Goal: Information Seeking & Learning: Learn about a topic

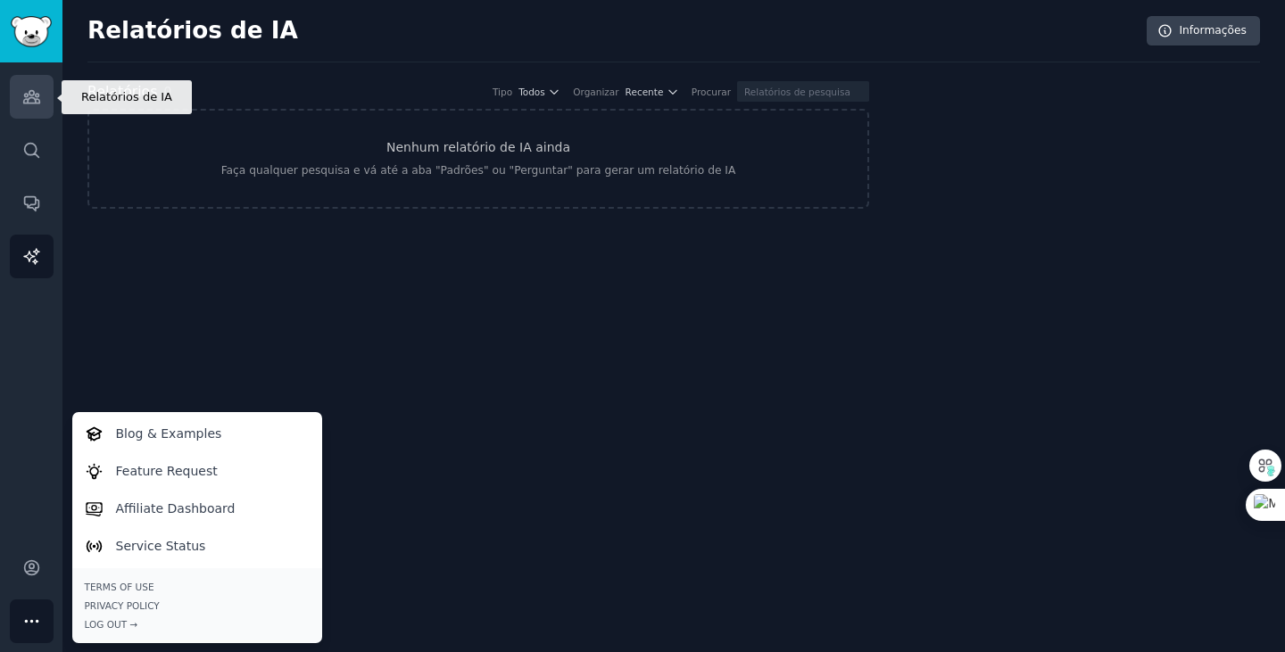
click at [29, 97] on icon "Barra lateral" at bounding box center [31, 96] width 19 height 19
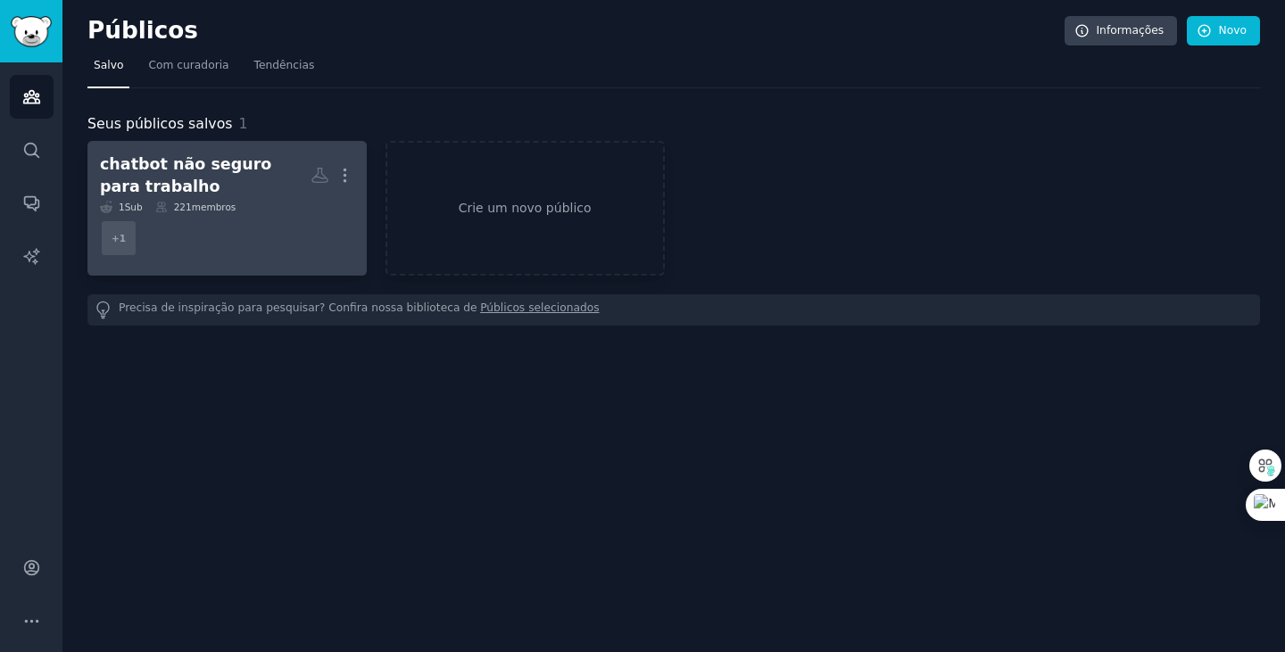
click at [153, 166] on font "chatbot não seguro para trabalho" at bounding box center [185, 175] width 171 height 40
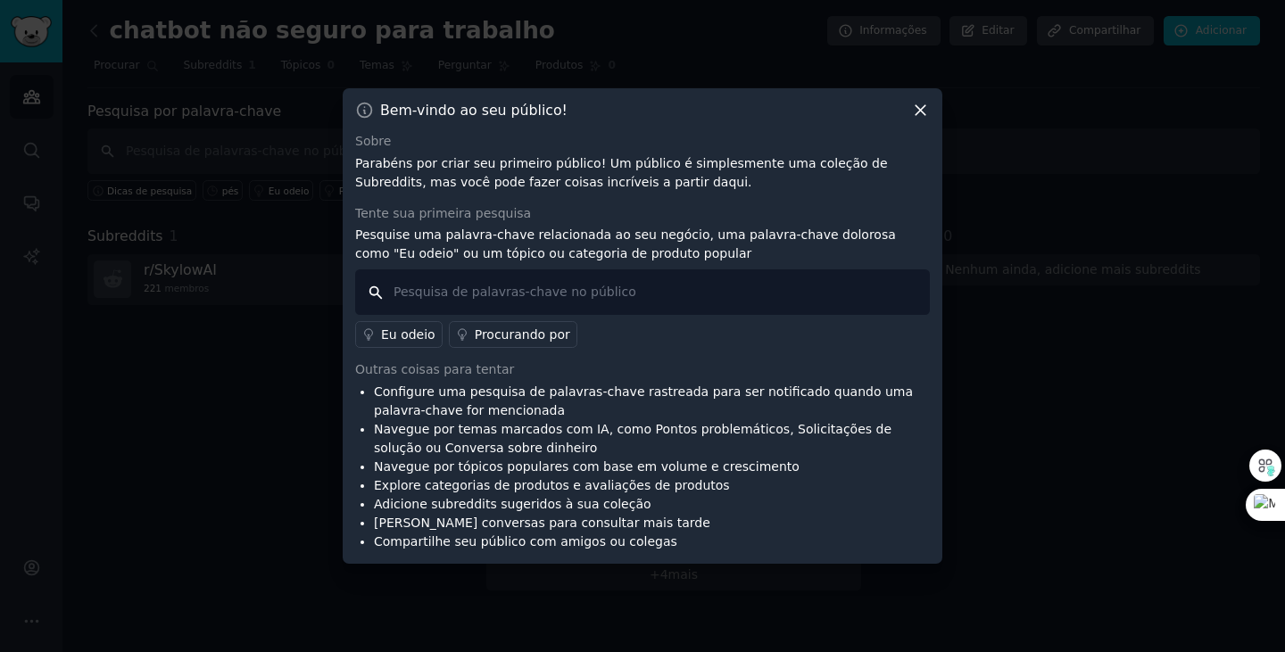
click at [477, 295] on input "text" at bounding box center [642, 293] width 575 height 46
type input "femboy"
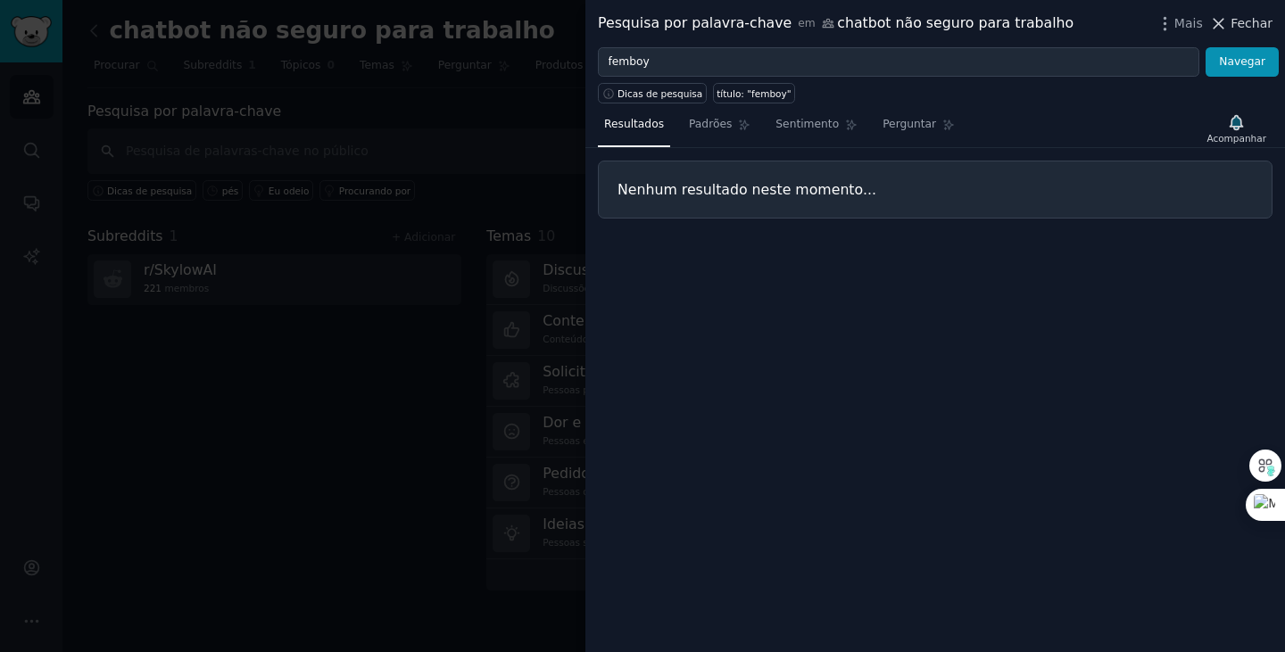
click at [1246, 21] on font "Fechar" at bounding box center [1252, 23] width 42 height 14
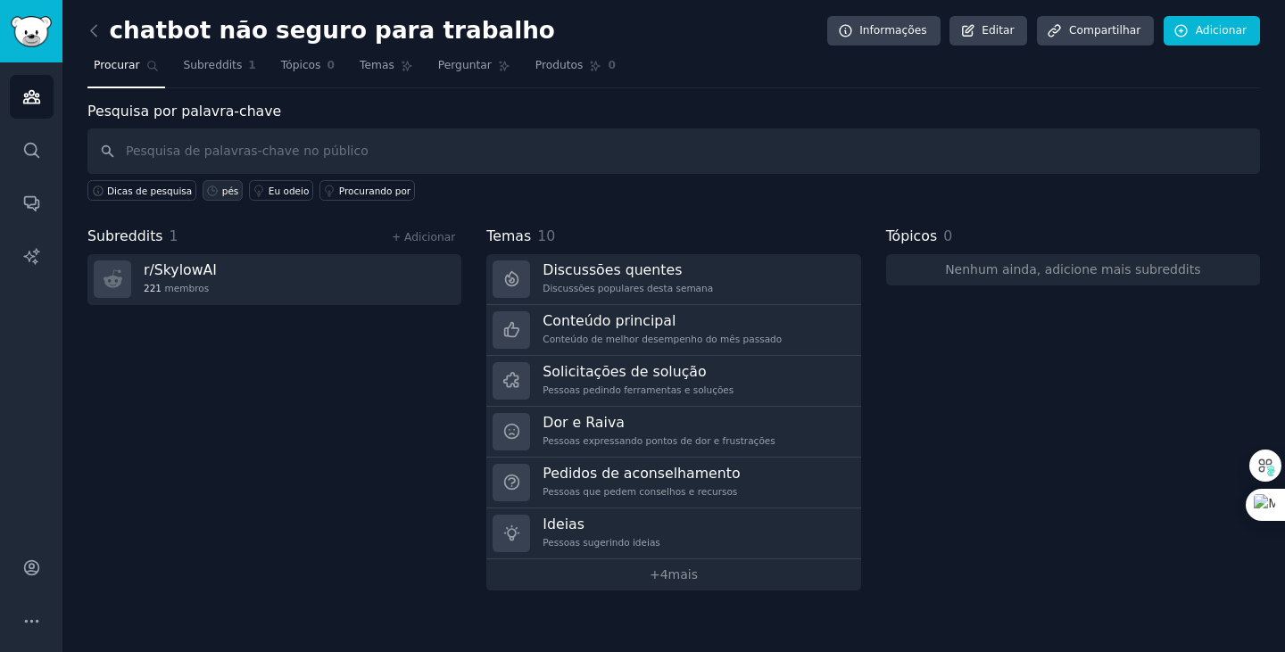
click at [222, 192] on font "pés" at bounding box center [230, 191] width 17 height 11
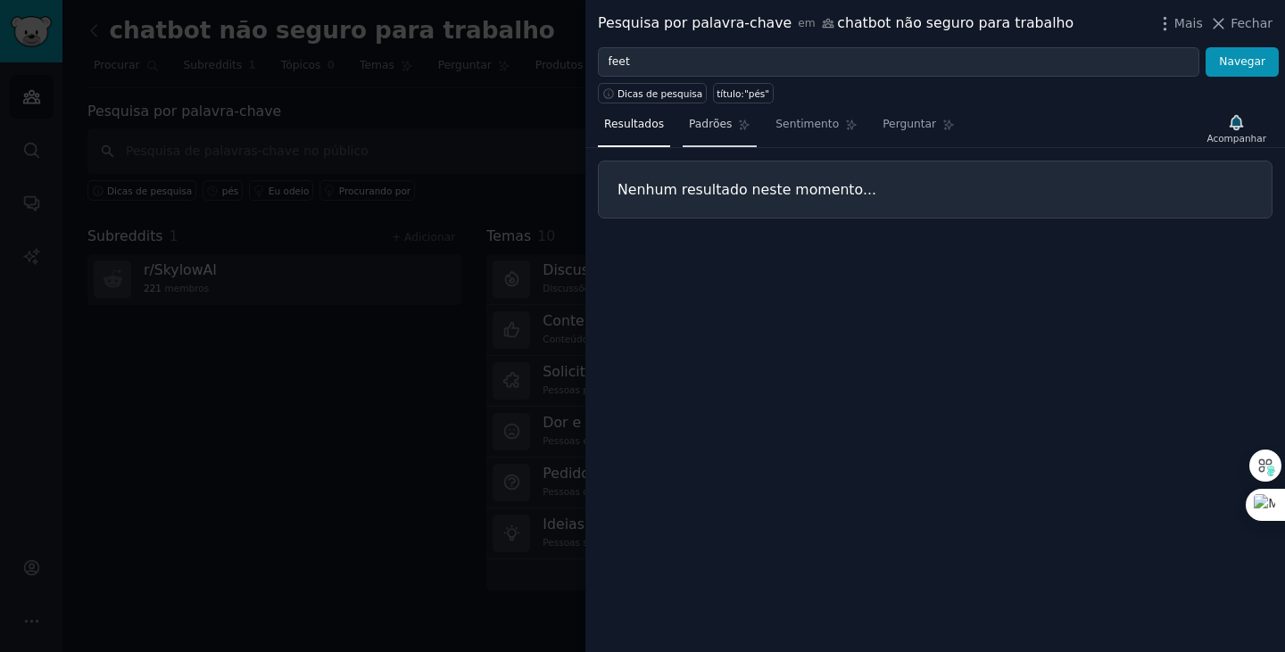
click at [689, 129] on font "Padrões" at bounding box center [710, 124] width 43 height 12
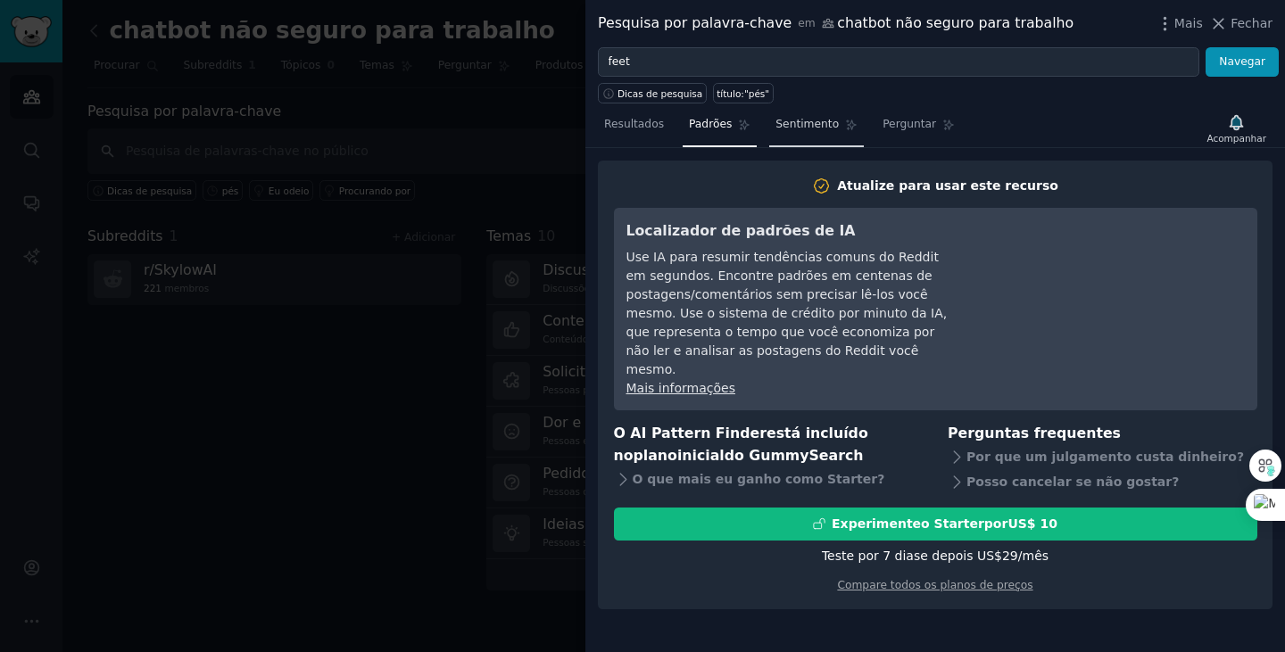
click at [802, 126] on font "Sentimento" at bounding box center [807, 124] width 63 height 12
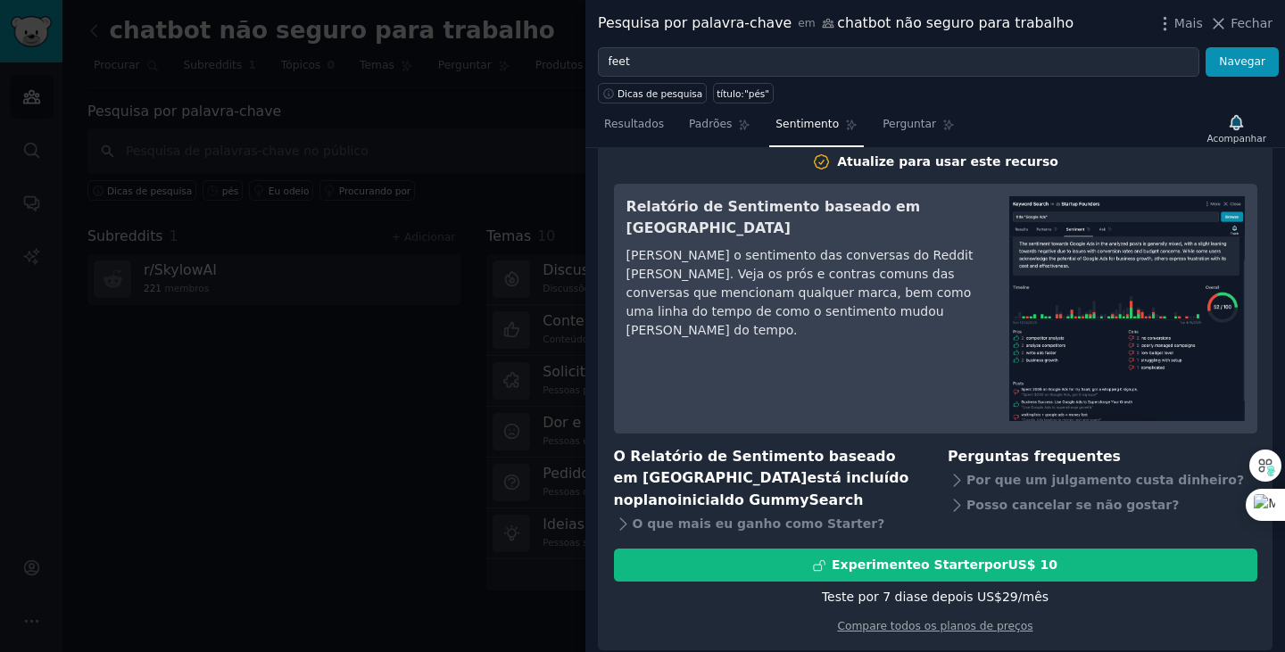
scroll to position [35, 0]
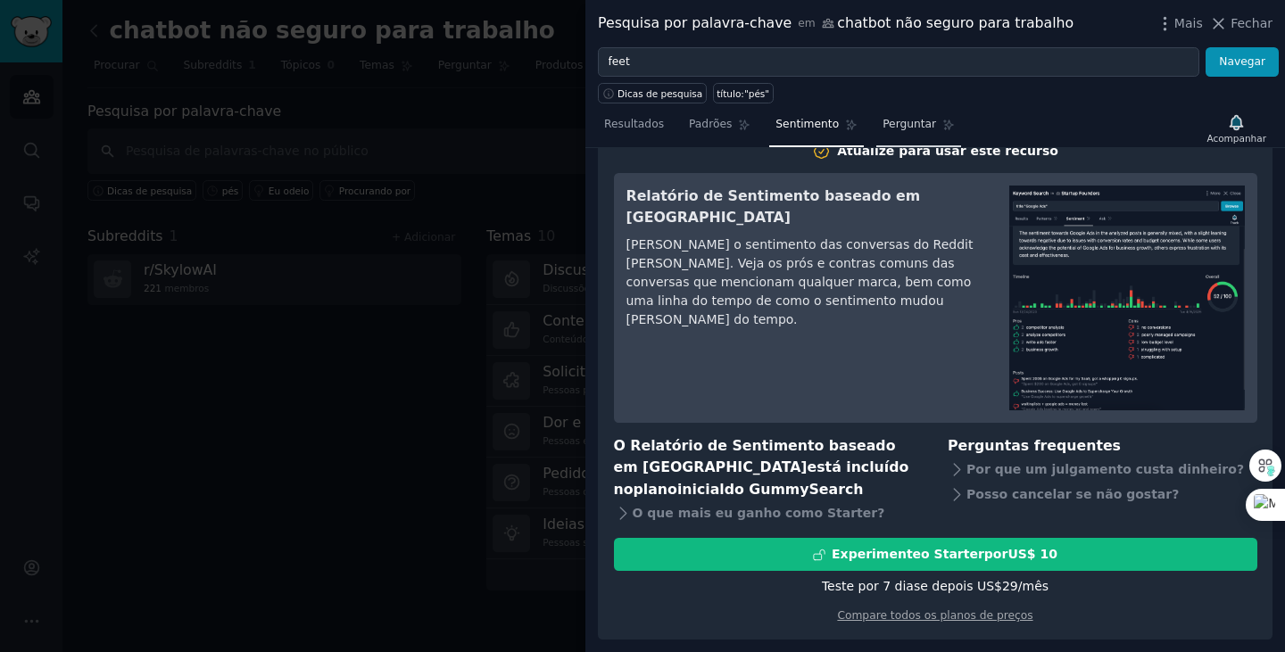
click at [897, 127] on font "Perguntar" at bounding box center [910, 124] width 54 height 12
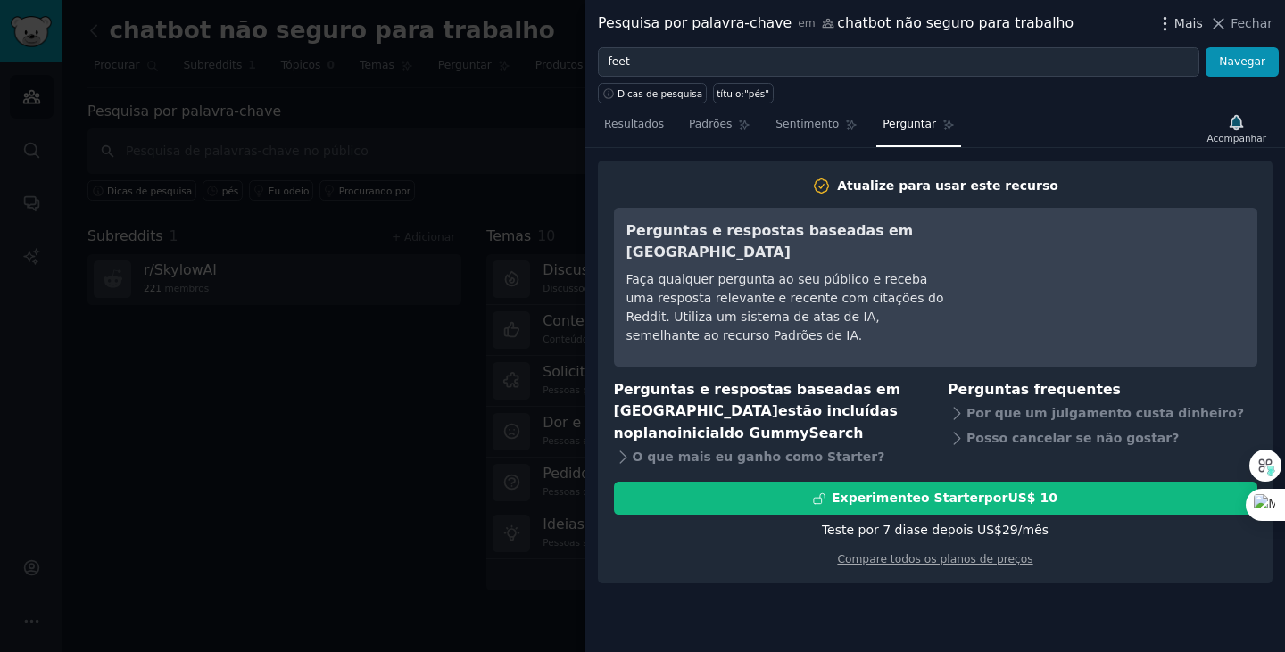
click at [1201, 26] on font "Mais" at bounding box center [1189, 23] width 29 height 14
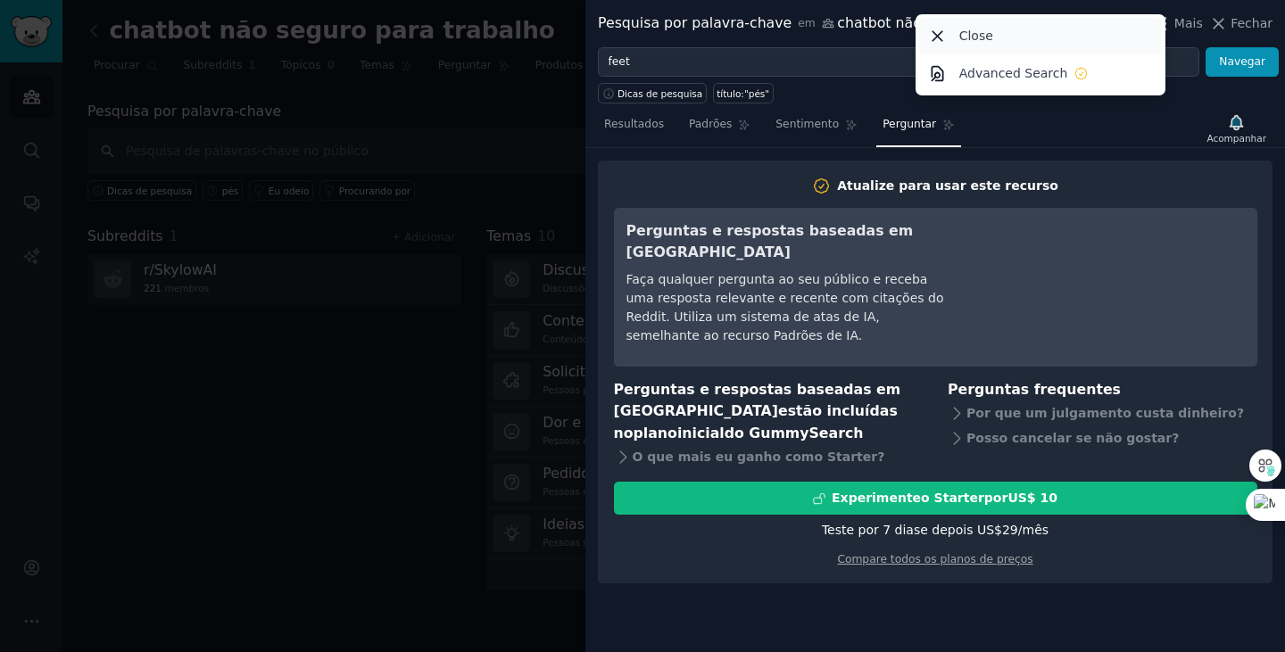
click at [985, 35] on p "Close" at bounding box center [976, 36] width 34 height 19
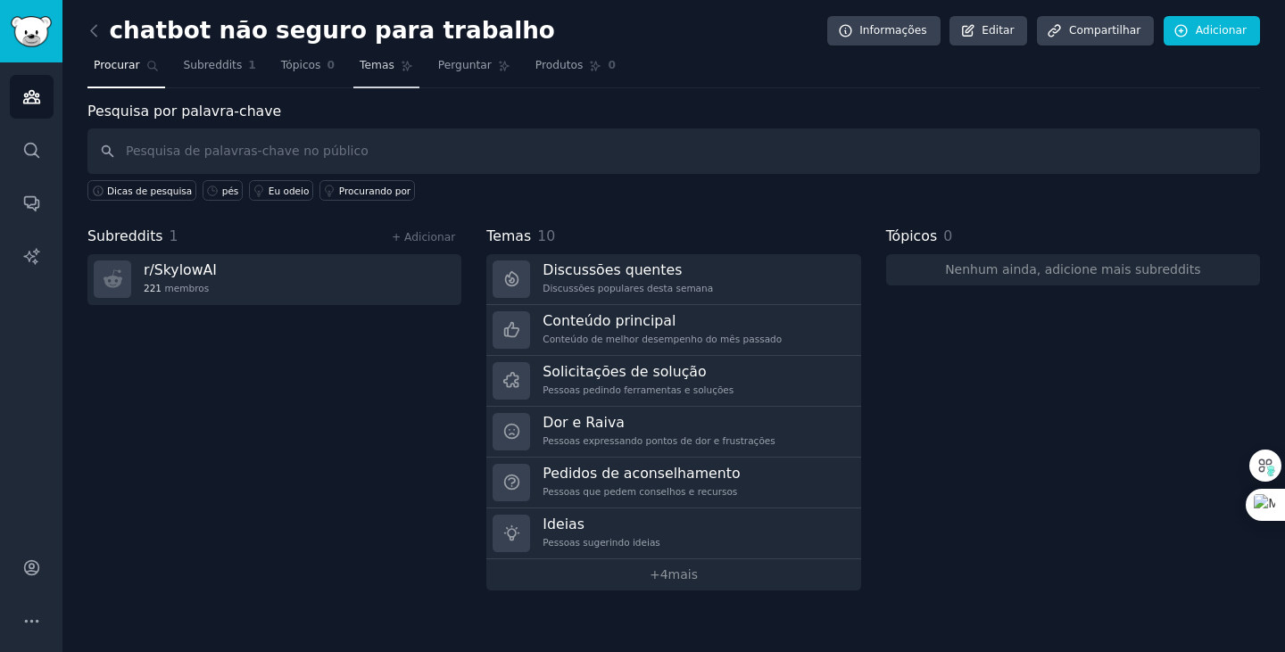
click at [361, 70] on font "Temas" at bounding box center [377, 65] width 35 height 12
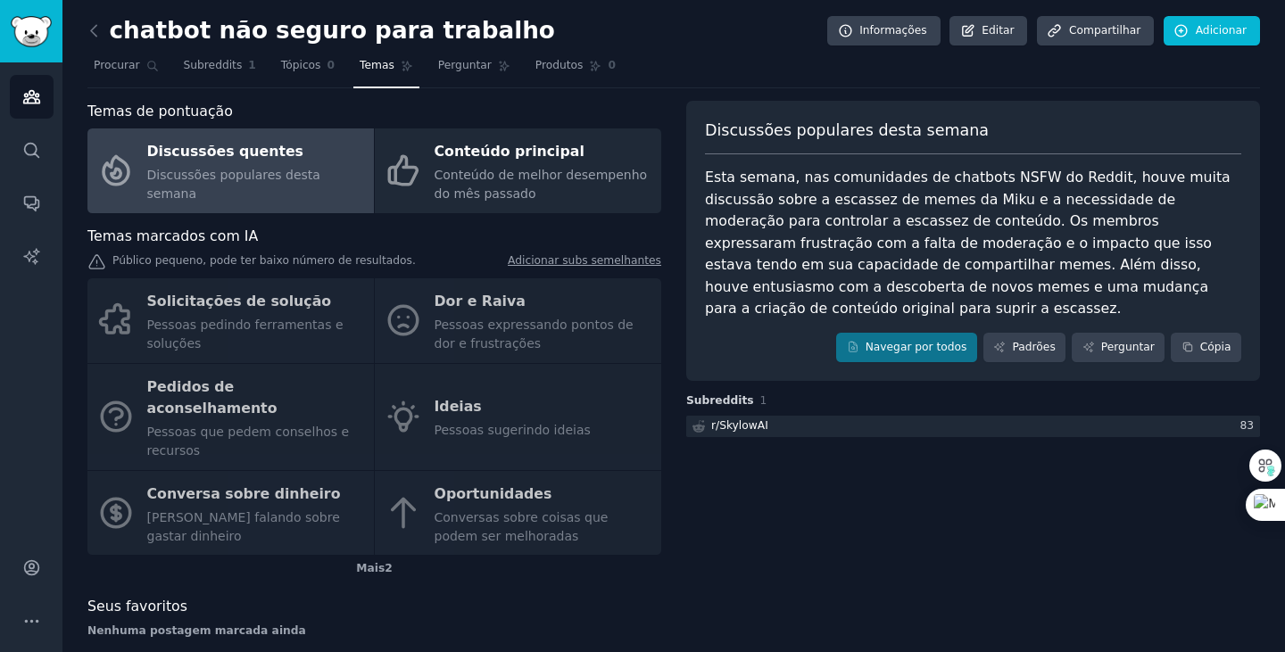
scroll to position [3, 0]
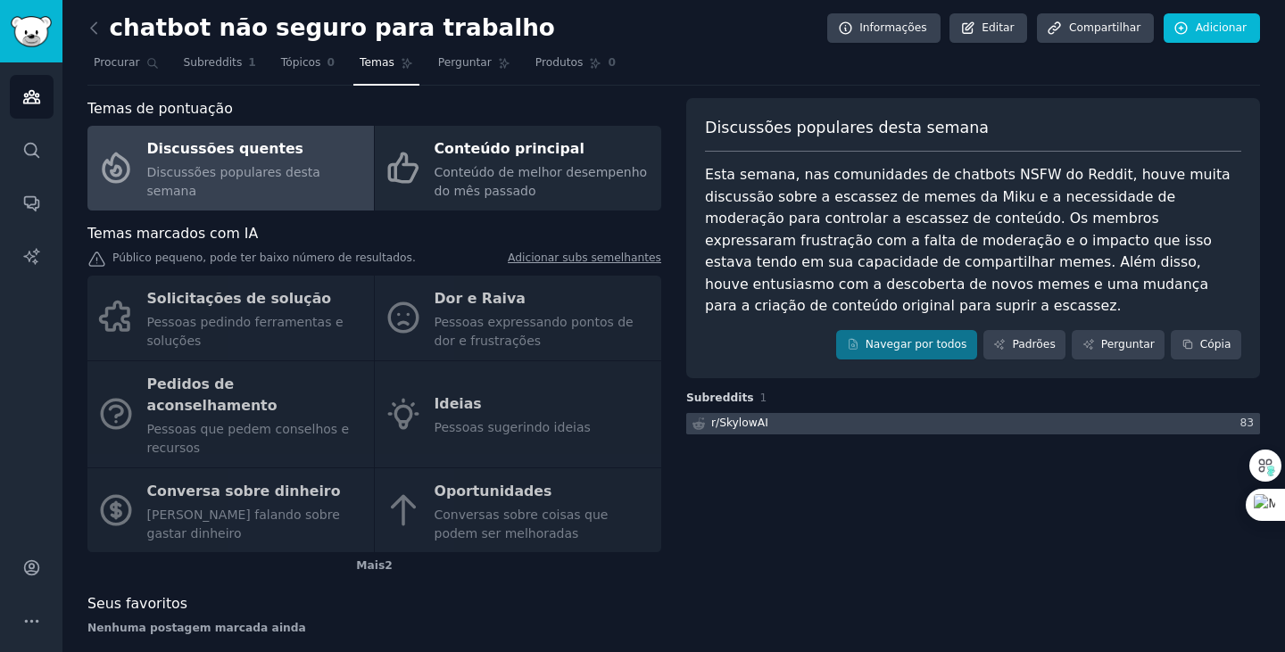
click at [744, 417] on font "SkylowAI" at bounding box center [743, 423] width 49 height 12
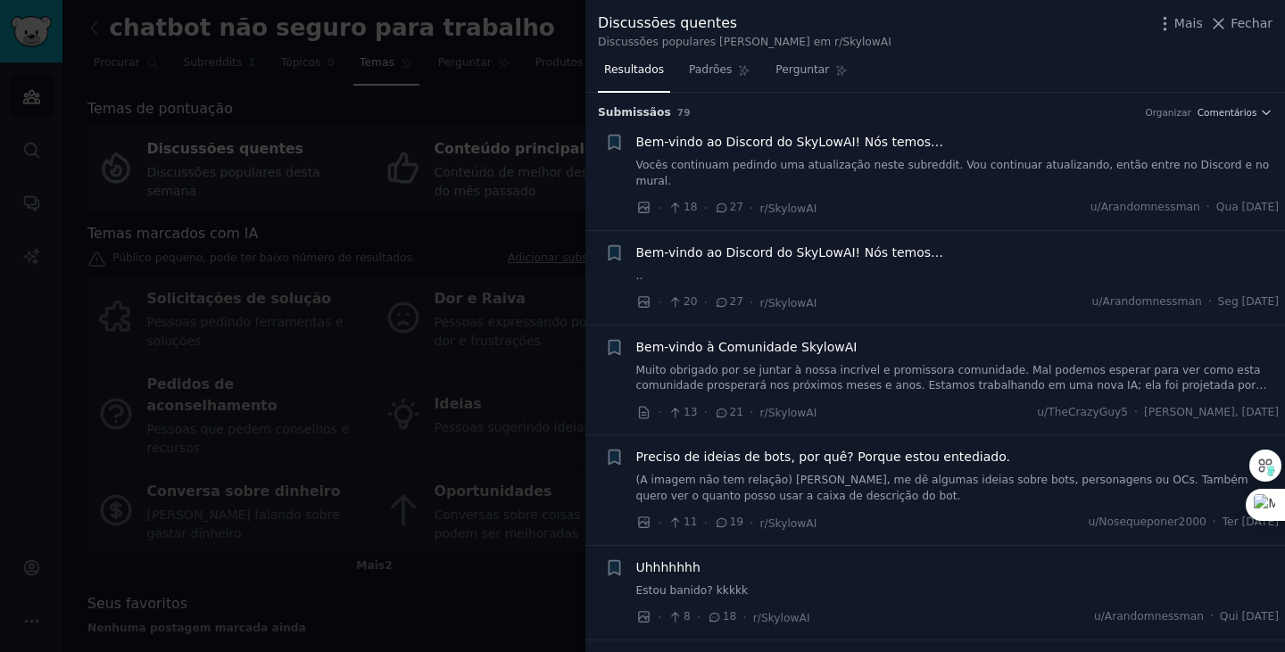
click at [1250, 22] on font "Fechar" at bounding box center [1252, 23] width 42 height 14
